Goal: Information Seeking & Learning: Check status

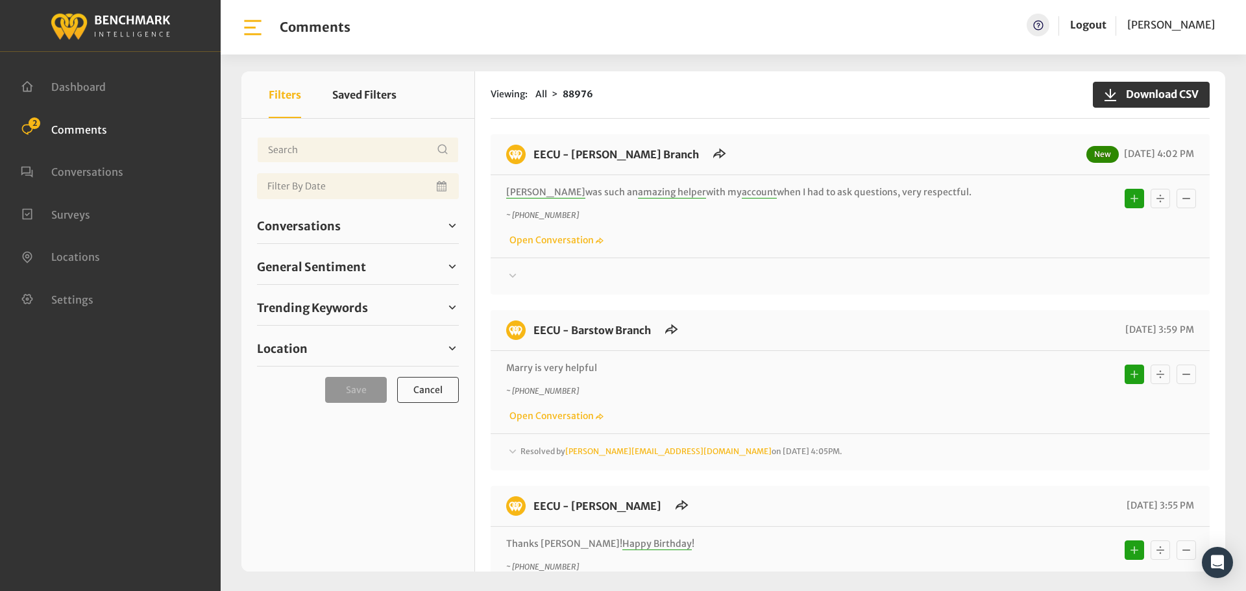
drag, startPoint x: 931, startPoint y: 194, endPoint x: 527, endPoint y: 134, distance: 408.8
click at [527, 134] on div "EECU - Armstrong Branch New 09/30/2025 4:02 PM Vanessa was such an amazing help…" at bounding box center [850, 214] width 719 height 160
copy div "EECU - Armstrong Branch New 09/30/2025 4:02 PM Vanessa was such an amazing help…"
click at [1004, 305] on div "EECU - Armstrong Branch New 09/30/2025 4:02 PM Vanessa was such an amazing help…" at bounding box center [850, 572] width 719 height 877
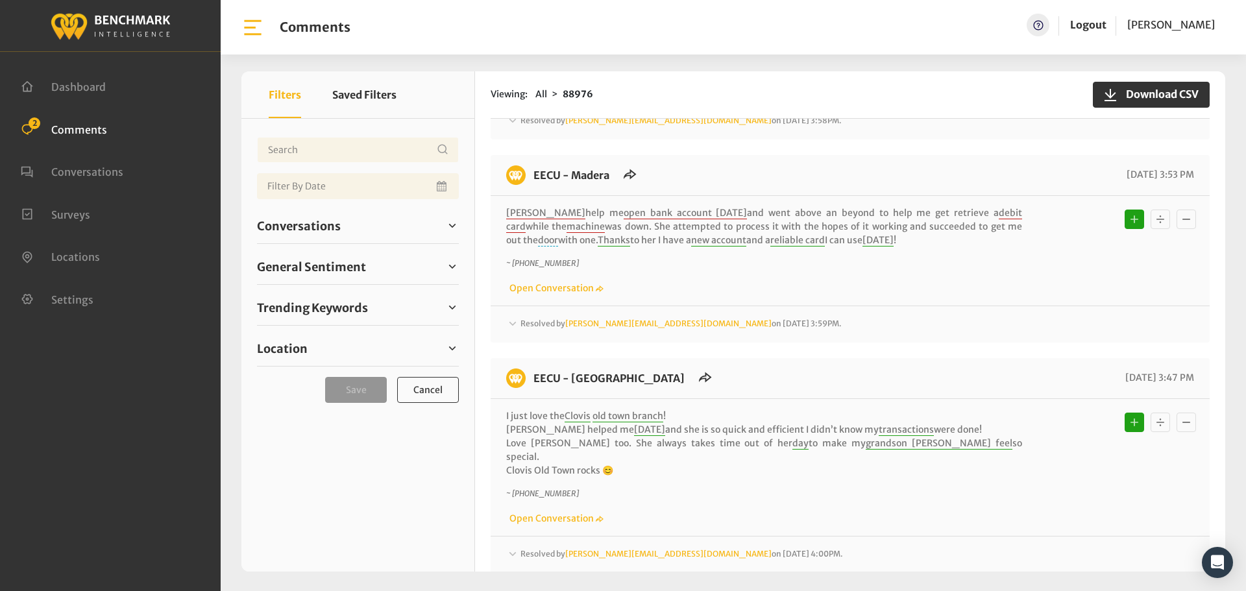
scroll to position [881, 0]
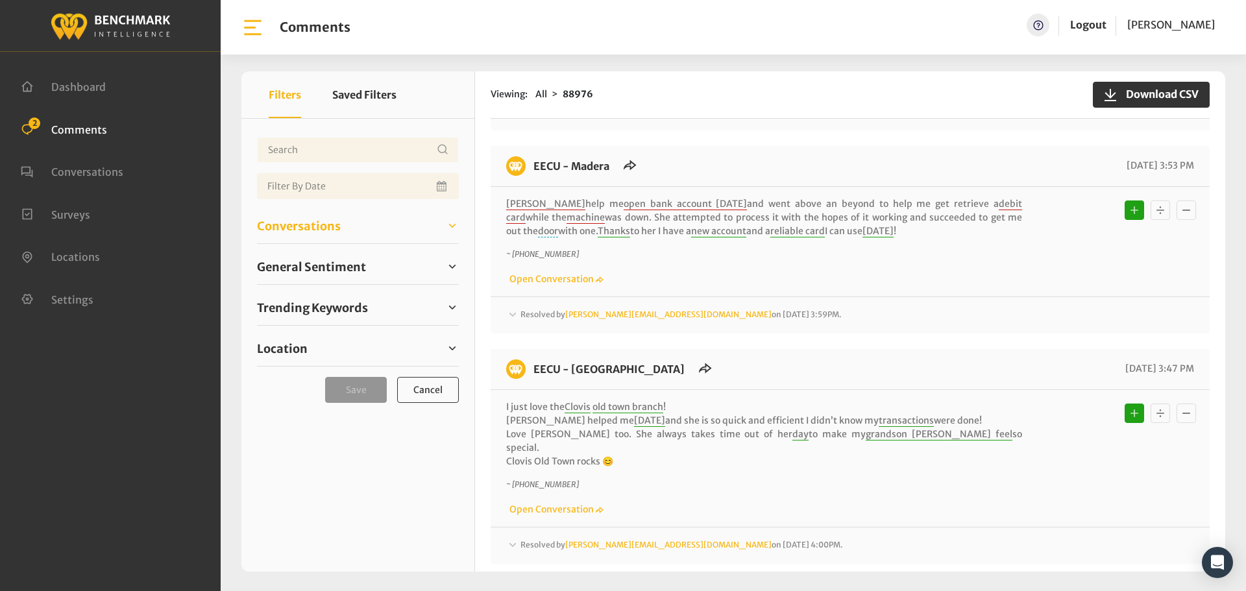
click at [314, 224] on span "Conversations" at bounding box center [299, 226] width 84 height 18
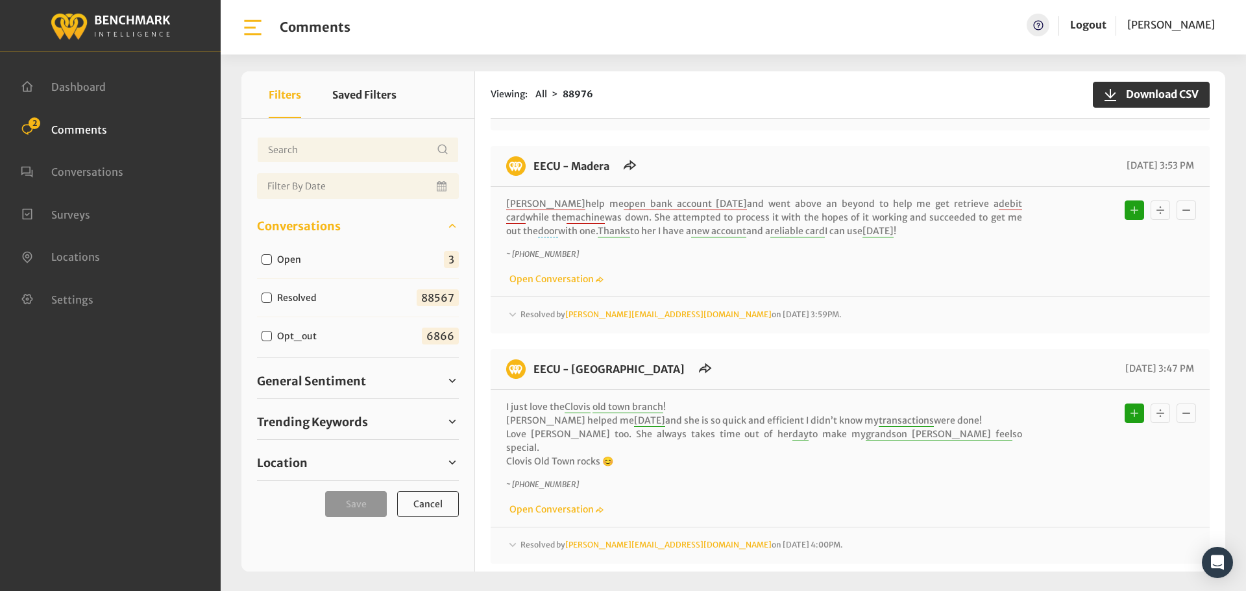
click at [298, 257] on label "Open" at bounding box center [292, 260] width 39 height 14
click at [272, 257] on input "Open" at bounding box center [267, 259] width 10 height 10
checkbox input "true"
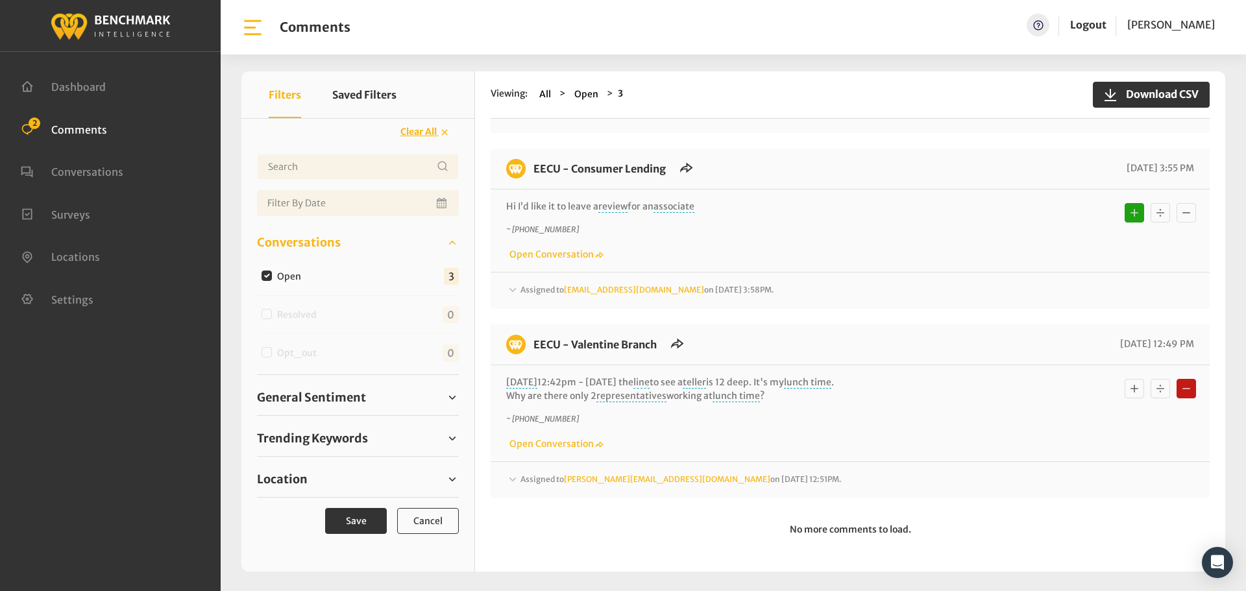
scroll to position [0, 0]
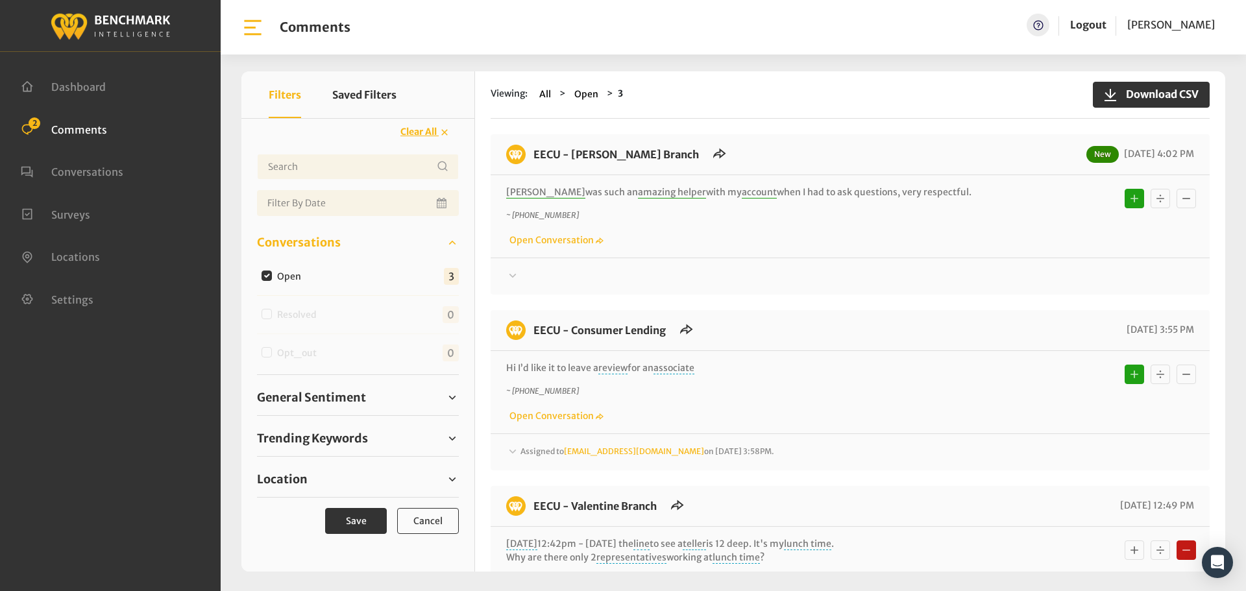
click at [875, 440] on div "Assigned to Heatherm@myeecu.org on September 30, 2025 3:58PM. Your comment abou…" at bounding box center [850, 447] width 719 height 27
click at [881, 455] on div "Assigned to Heatherm@myeecu.org on September 30, 2025 3:58PM." at bounding box center [850, 453] width 688 height 16
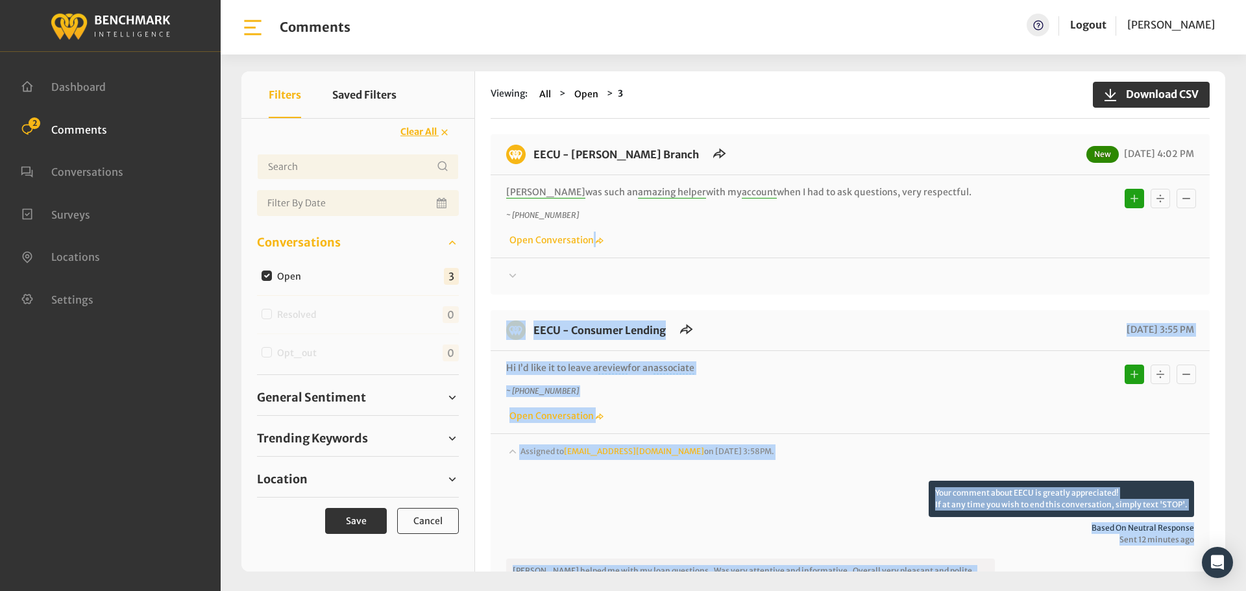
drag, startPoint x: 1184, startPoint y: 459, endPoint x: 539, endPoint y: 225, distance: 685.7
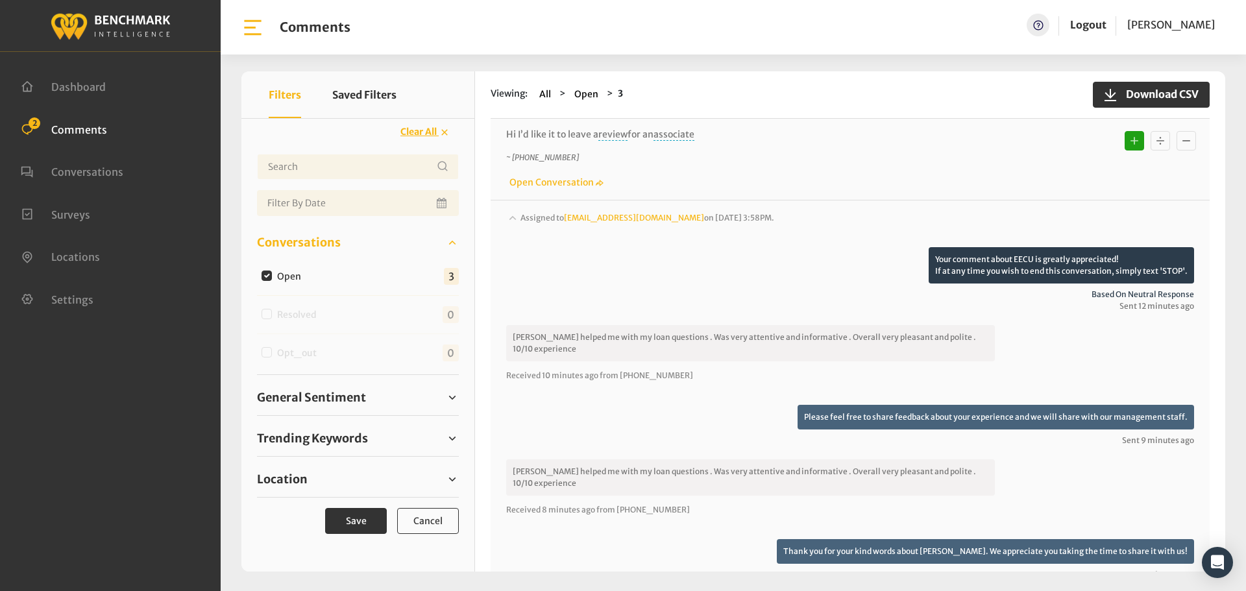
scroll to position [195, 0]
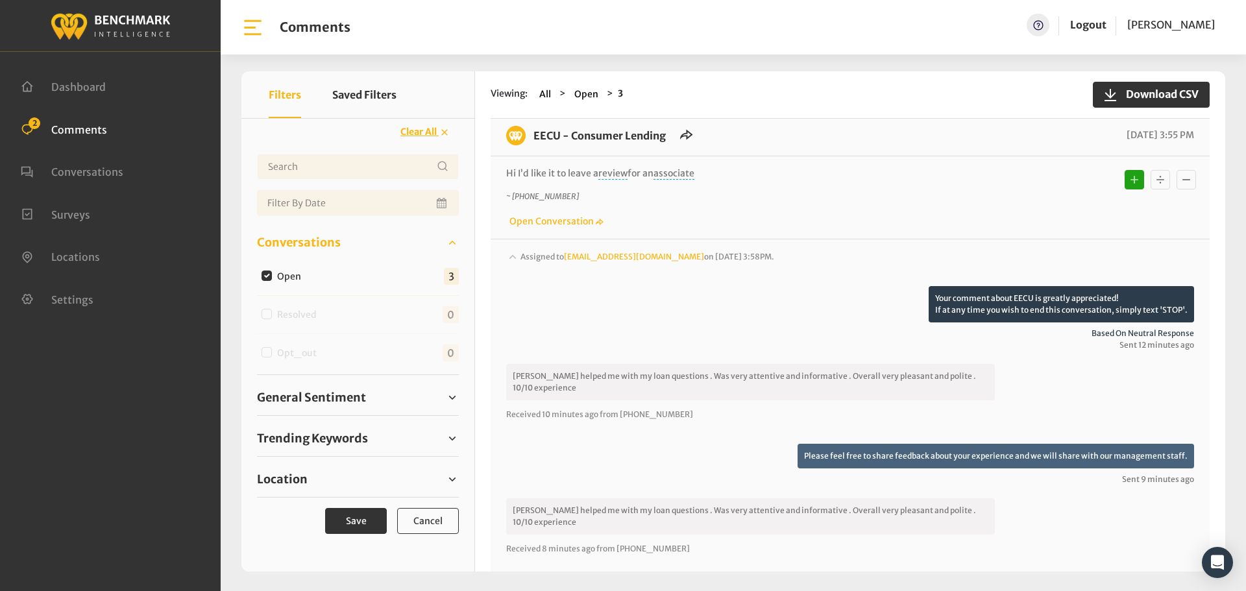
drag, startPoint x: 1192, startPoint y: 456, endPoint x: 533, endPoint y: 136, distance: 732.0
click at [533, 136] on div "EECU - Consumer Lending 09/30/2025 3:55 PM Hi I’d like it to leave a review for…" at bounding box center [850, 460] width 719 height 689
copy div "EECU - Consumer Lending 09/30/2025 3:55 PM Hi I’d like it to leave a review for…"
